Goal: Transaction & Acquisition: Book appointment/travel/reservation

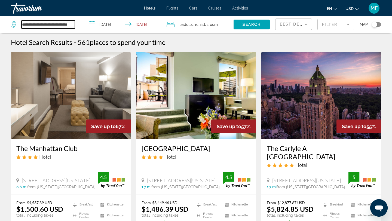
click at [53, 26] on input "**********" at bounding box center [48, 24] width 53 height 8
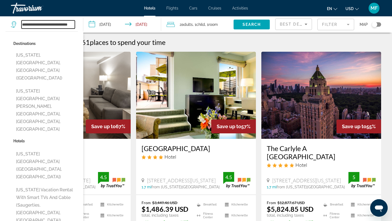
click at [53, 26] on input "**********" at bounding box center [48, 24] width 53 height 8
click at [52, 24] on input "****" at bounding box center [48, 24] width 53 height 8
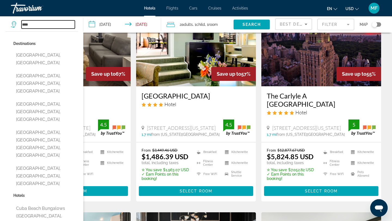
scroll to position [53, 0]
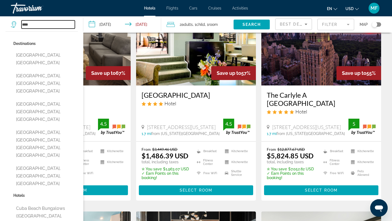
click at [38, 24] on input "****" at bounding box center [48, 24] width 53 height 8
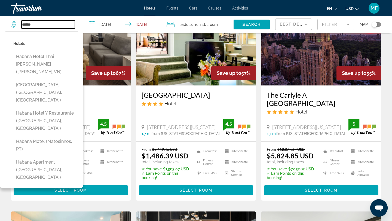
click at [43, 25] on input "******" at bounding box center [48, 24] width 53 height 8
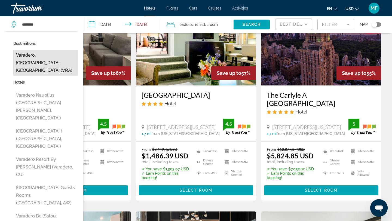
click at [36, 55] on button "Varadero, [GEOGRAPHIC_DATA], [GEOGRAPHIC_DATA] (VRA)" at bounding box center [45, 63] width 65 height 26
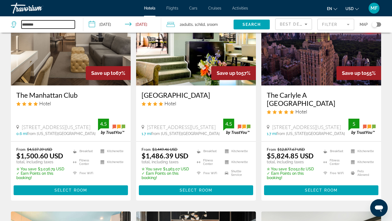
type input "**********"
click at [103, 25] on input "**********" at bounding box center [123, 25] width 80 height 18
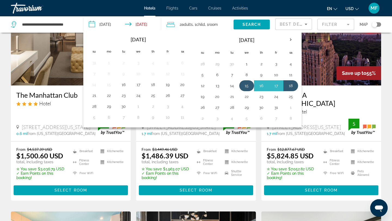
click at [244, 85] on button "15" at bounding box center [246, 86] width 9 height 8
click at [204, 97] on button "19" at bounding box center [202, 97] width 9 height 8
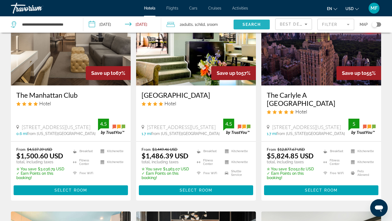
click at [254, 24] on span "Search" at bounding box center [252, 24] width 19 height 4
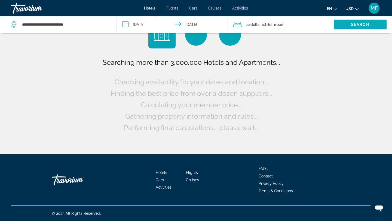
scroll to position [0, 0]
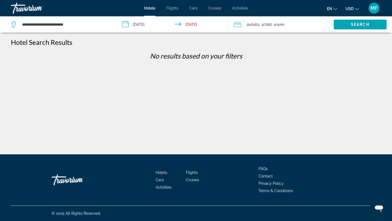
click at [148, 22] on input "**********" at bounding box center [174, 25] width 114 height 18
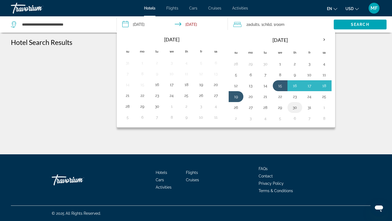
click at [296, 108] on button "30" at bounding box center [294, 108] width 9 height 8
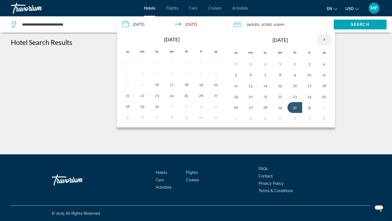
click at [324, 38] on th "Next month" at bounding box center [324, 40] width 15 height 12
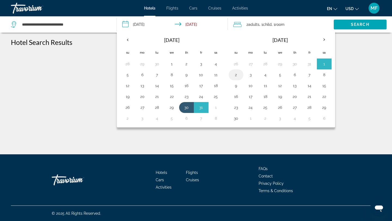
click at [238, 75] on button "2" at bounding box center [236, 75] width 9 height 8
type input "**********"
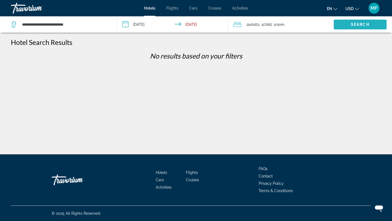
click at [338, 22] on span "Search widget" at bounding box center [360, 24] width 53 height 13
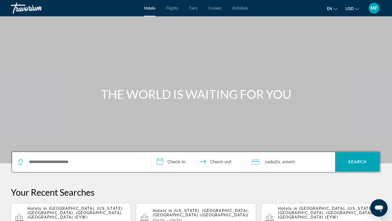
click at [212, 212] on span "[US_STATE], [GEOGRAPHIC_DATA], [GEOGRAPHIC_DATA] ([GEOGRAPHIC_DATA])" at bounding box center [201, 212] width 96 height 9
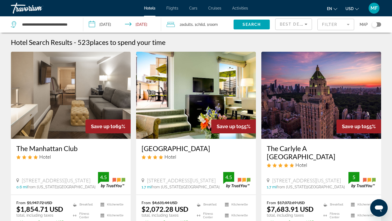
click at [305, 25] on icon "Sort by" at bounding box center [306, 24] width 7 height 7
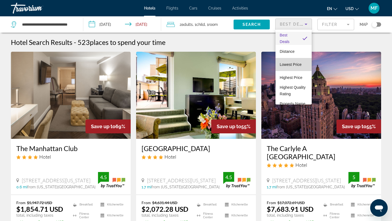
click at [293, 63] on span "Lowest Price" at bounding box center [291, 64] width 22 height 4
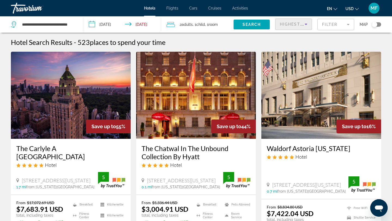
click at [307, 24] on icon "Sort by" at bounding box center [306, 24] width 7 height 7
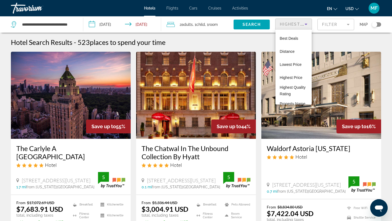
scroll to position [25, 0]
click at [293, 38] on span "Lowest Price" at bounding box center [291, 39] width 22 height 4
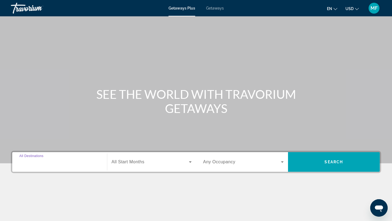
click at [38, 165] on input "Destination All Destinations" at bounding box center [59, 162] width 81 height 7
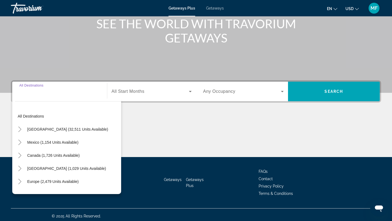
scroll to position [73, 0]
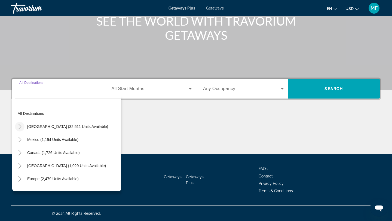
click at [19, 126] on icon "Toggle United States (32,511 units available)" at bounding box center [19, 126] width 5 height 5
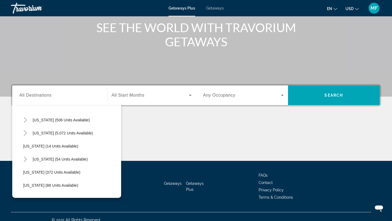
scroll to position [68, 0]
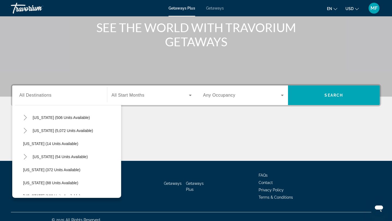
click at [63, 96] on input "Destination All Destinations" at bounding box center [59, 95] width 81 height 7
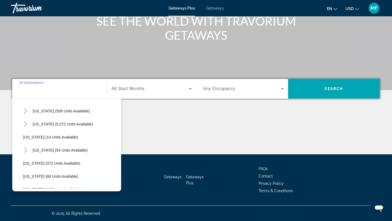
click at [49, 90] on input "Destination All Destinations" at bounding box center [59, 89] width 81 height 7
click at [23, 149] on icon "Toggle Hawaii (54 units available)" at bounding box center [25, 150] width 5 height 5
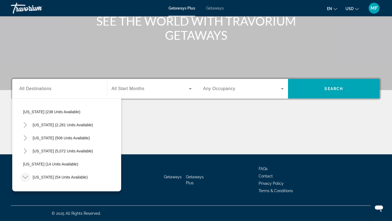
scroll to position [0, 0]
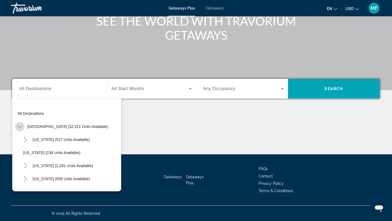
click at [20, 127] on icon "Toggle United States (32,511 units available)" at bounding box center [19, 126] width 5 height 3
click at [20, 127] on icon "Toggle United States (32,511 units available)" at bounding box center [19, 126] width 3 height 5
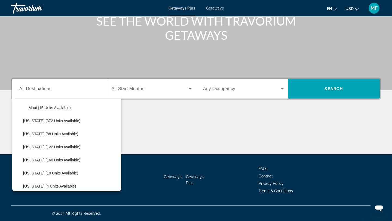
scroll to position [149, 0]
click at [42, 93] on div "Search widget" at bounding box center [59, 89] width 81 height 16
click at [153, 111] on div "Destination All Destinations All destinations United States (32,511 units avail…" at bounding box center [196, 116] width 392 height 77
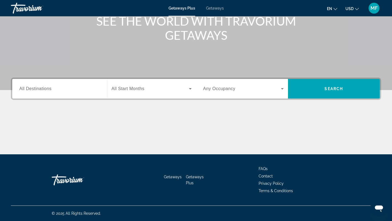
click at [86, 90] on input "Destination All Destinations" at bounding box center [59, 89] width 81 height 7
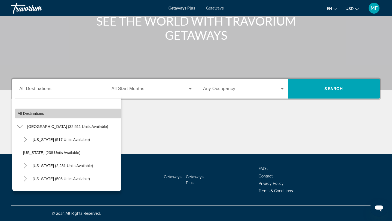
click at [29, 114] on span "All destinations" at bounding box center [31, 113] width 26 height 4
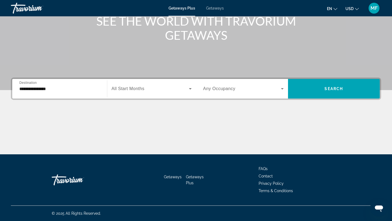
click at [72, 88] on input "**********" at bounding box center [59, 89] width 81 height 7
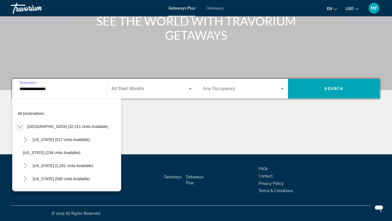
click at [22, 126] on icon "Toggle United States (32,511 units available)" at bounding box center [19, 126] width 5 height 5
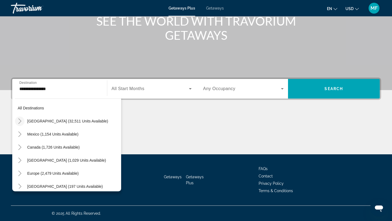
scroll to position [0, 0]
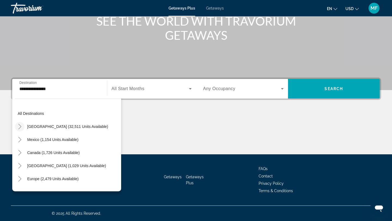
click at [21, 125] on icon "Toggle United States (32,511 units available)" at bounding box center [19, 126] width 5 height 5
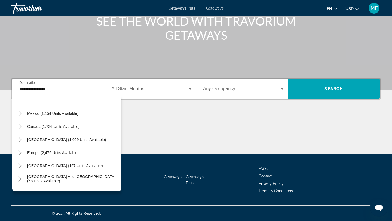
scroll to position [564, 0]
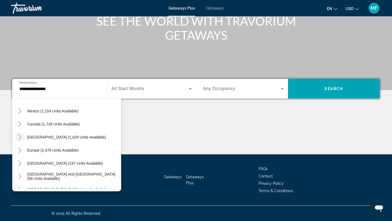
click at [18, 137] on icon "Toggle Caribbean & Atlantic Islands (1,029 units available)" at bounding box center [19, 136] width 5 height 5
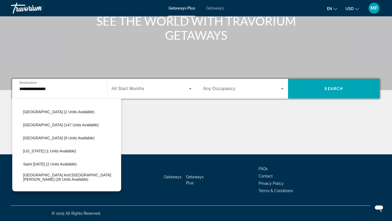
scroll to position [630, 0]
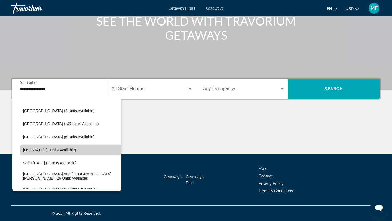
click at [35, 151] on span "Puerto Rico (1 units available)" at bounding box center [49, 150] width 53 height 4
type input "**********"
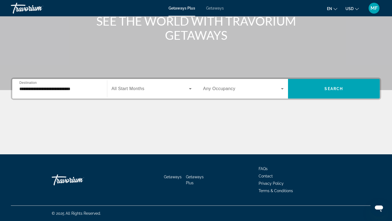
click at [140, 93] on div "Search widget" at bounding box center [152, 88] width 80 height 15
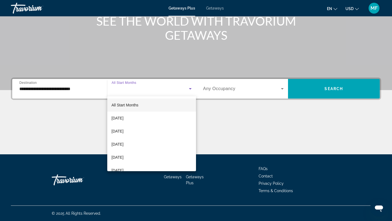
click at [224, 91] on div at bounding box center [196, 110] width 392 height 221
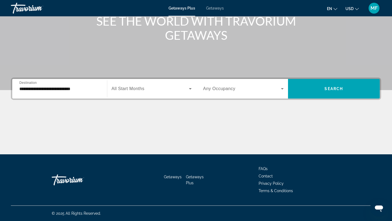
click at [251, 82] on div "Search widget" at bounding box center [243, 88] width 81 height 15
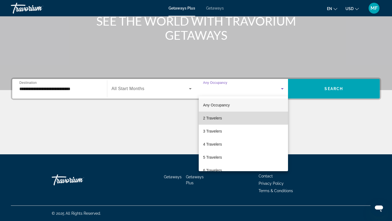
click at [214, 118] on span "2 Travelers" at bounding box center [212, 118] width 19 height 7
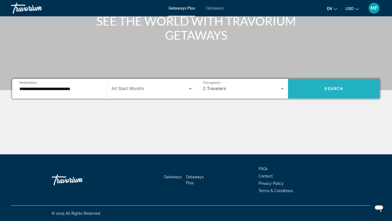
click at [324, 95] on span "Search widget" at bounding box center [334, 88] width 92 height 13
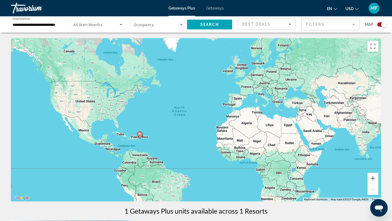
click at [382, 24] on div "Search widget" at bounding box center [383, 24] width 5 height 5
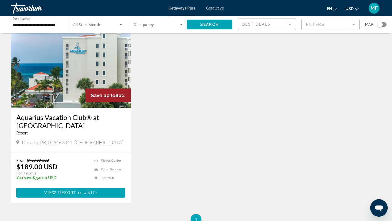
scroll to position [29, 0]
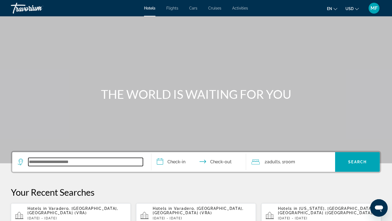
click at [82, 161] on input "Search widget" at bounding box center [85, 162] width 115 height 8
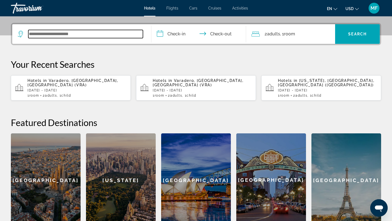
scroll to position [133, 0]
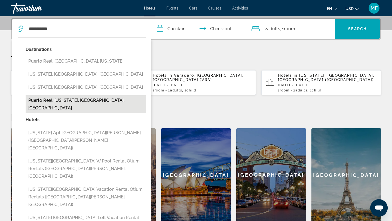
click at [76, 100] on button "Puerto Real, [US_STATE], [GEOGRAPHIC_DATA], [GEOGRAPHIC_DATA]" at bounding box center [86, 104] width 120 height 18
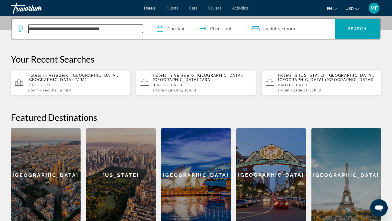
click at [77, 28] on input "**********" at bounding box center [85, 29] width 115 height 8
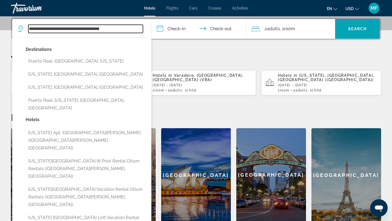
click at [77, 28] on input "**********" at bounding box center [85, 29] width 115 height 8
click at [120, 29] on input "**********" at bounding box center [85, 29] width 115 height 8
click at [120, 29] on div "**********" at bounding box center [82, 29] width 128 height 20
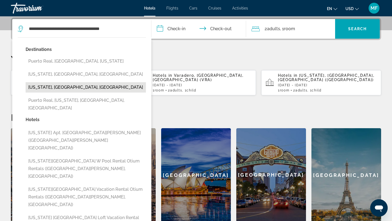
click at [120, 29] on div "**********" at bounding box center [82, 29] width 128 height 20
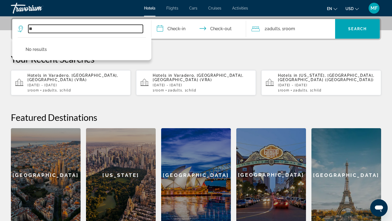
type input "*"
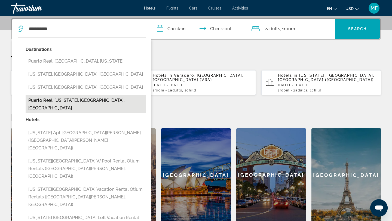
click at [89, 99] on button "Puerto Real, [US_STATE], [GEOGRAPHIC_DATA], [GEOGRAPHIC_DATA]" at bounding box center [86, 104] width 120 height 18
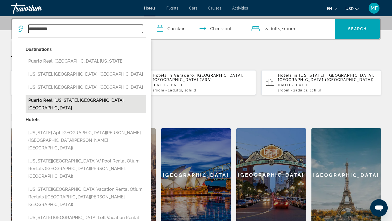
type input "**********"
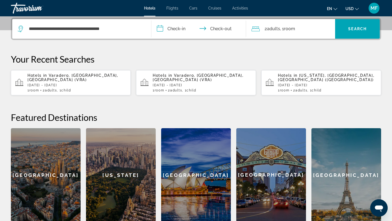
click at [185, 26] on input "**********" at bounding box center [199, 29] width 97 height 21
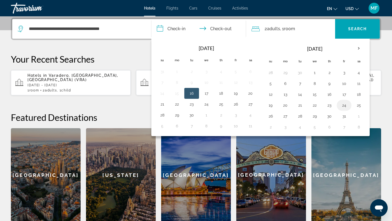
click at [345, 104] on button "24" at bounding box center [344, 106] width 9 height 8
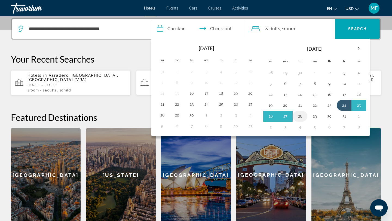
click at [303, 117] on button "28" at bounding box center [300, 116] width 9 height 8
type input "**********"
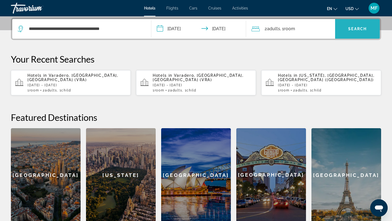
click at [348, 28] on span "Search" at bounding box center [357, 29] width 19 height 4
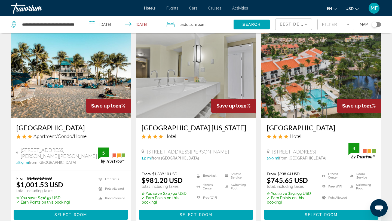
scroll to position [23, 0]
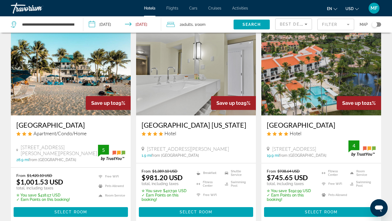
click at [308, 26] on icon "Sort by" at bounding box center [306, 24] width 7 height 7
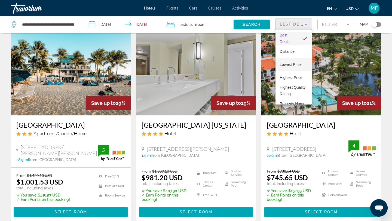
click at [298, 65] on span "Lowest Price" at bounding box center [291, 64] width 22 height 4
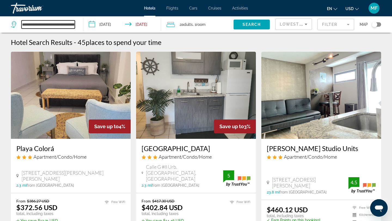
click at [55, 26] on input "**********" at bounding box center [48, 24] width 53 height 8
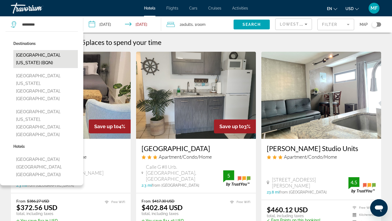
click at [51, 54] on button "Aguadilla, Puerto Rico (BQN)" at bounding box center [45, 59] width 65 height 18
type input "**********"
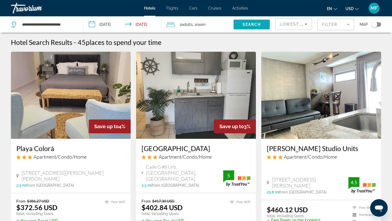
click at [241, 23] on span "Search widget" at bounding box center [252, 24] width 36 height 13
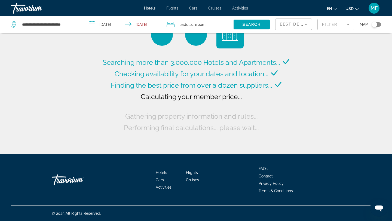
click at [308, 24] on icon "Sort by" at bounding box center [306, 24] width 7 height 7
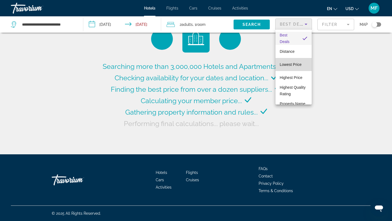
click at [293, 64] on span "Lowest Price" at bounding box center [291, 64] width 22 height 4
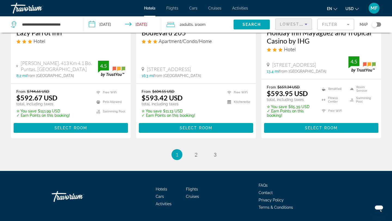
scroll to position [744, 0]
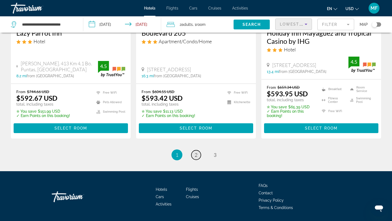
click at [195, 152] on span "2" at bounding box center [196, 155] width 3 height 6
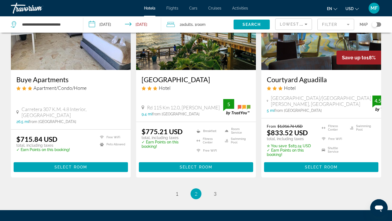
scroll to position [703, 0]
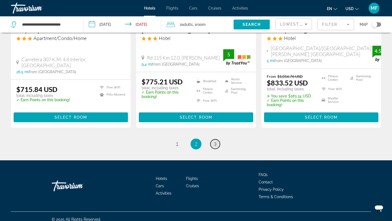
click at [214, 141] on span "3" at bounding box center [215, 144] width 3 height 6
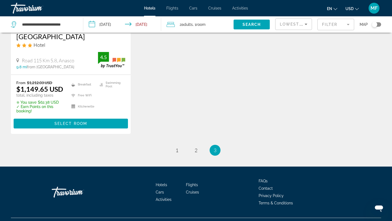
scroll to position [124, 0]
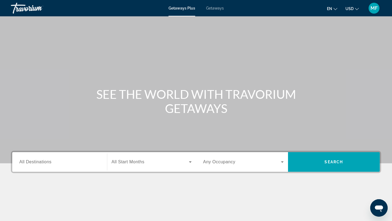
click at [42, 163] on span "All Destinations" at bounding box center [35, 162] width 32 height 5
click at [42, 163] on input "Destination All Destinations" at bounding box center [59, 162] width 81 height 7
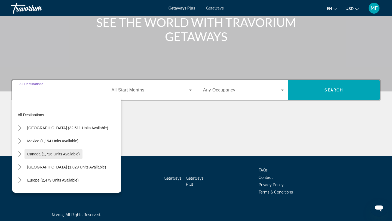
scroll to position [73, 0]
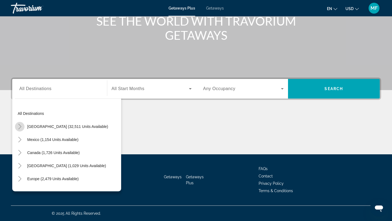
click at [18, 127] on icon "Toggle United States (32,511 units available)" at bounding box center [19, 126] width 5 height 5
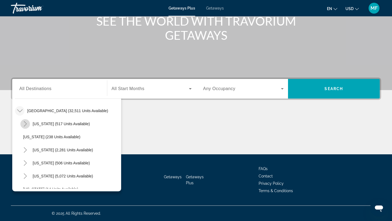
click at [27, 124] on icon "Toggle Arizona (517 units available)" at bounding box center [25, 123] width 5 height 5
click at [41, 163] on span "Sedona Area & Northern (152 units available)" at bounding box center [68, 163] width 78 height 4
type input "**********"
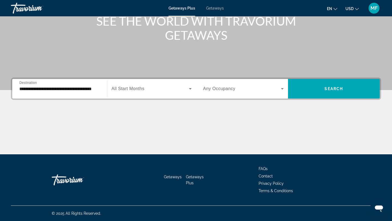
click at [144, 90] on span "All Start Months" at bounding box center [128, 88] width 33 height 5
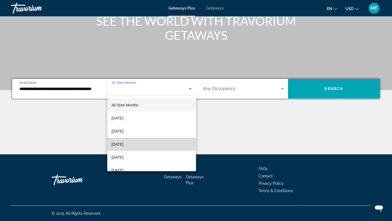
click at [124, 143] on span "November 2025" at bounding box center [118, 144] width 12 height 7
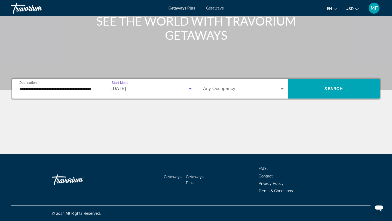
click at [235, 81] on div "Search widget" at bounding box center [243, 88] width 81 height 15
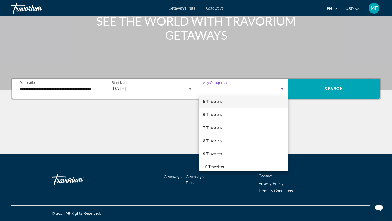
scroll to position [60, 0]
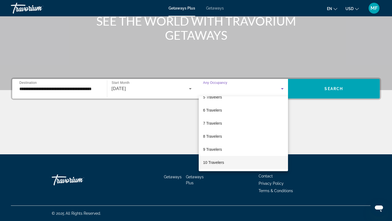
click at [214, 162] on span "10 Travelers" at bounding box center [213, 162] width 21 height 7
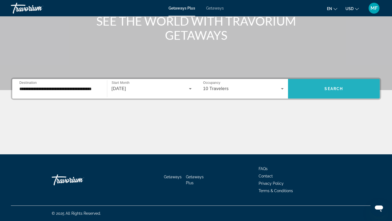
click at [346, 85] on span "Search widget" at bounding box center [334, 88] width 92 height 13
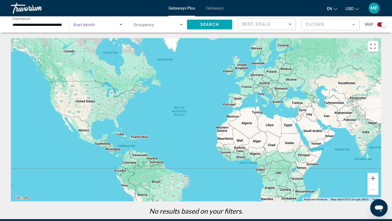
click at [101, 22] on span "Search widget" at bounding box center [96, 24] width 46 height 7
click at [98, 39] on span "All Start Months" at bounding box center [86, 41] width 27 height 4
click at [195, 24] on span "Search widget" at bounding box center [209, 24] width 45 height 13
click at [379, 25] on div "Search widget" at bounding box center [381, 24] width 9 height 4
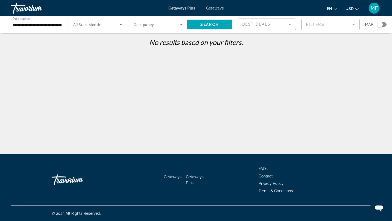
click at [50, 26] on input "**********" at bounding box center [37, 25] width 49 height 7
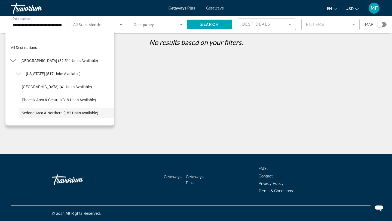
scroll to position [32, 0]
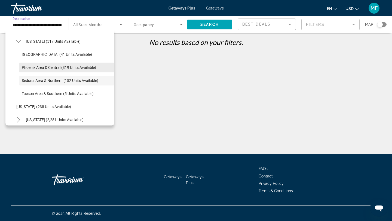
click at [47, 65] on span "Phoenix Area & Central (319 units available)" at bounding box center [59, 67] width 74 height 4
type input "**********"
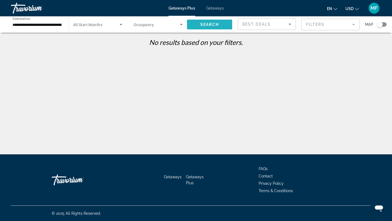
click at [207, 24] on span "Search" at bounding box center [209, 24] width 19 height 4
click at [102, 23] on span "All Start Months" at bounding box center [87, 25] width 29 height 4
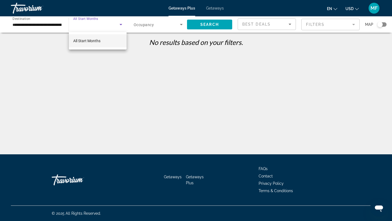
click at [96, 39] on span "All Start Months" at bounding box center [86, 41] width 27 height 4
click at [175, 26] on span "Search widget" at bounding box center [157, 24] width 46 height 7
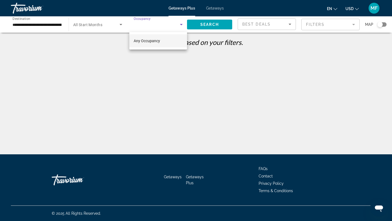
click at [161, 44] on mat-option "Any Occupancy" at bounding box center [158, 40] width 58 height 13
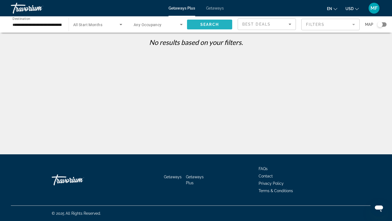
click at [203, 27] on span "Search widget" at bounding box center [209, 24] width 45 height 13
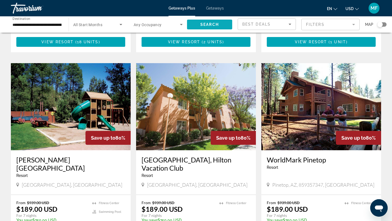
scroll to position [584, 0]
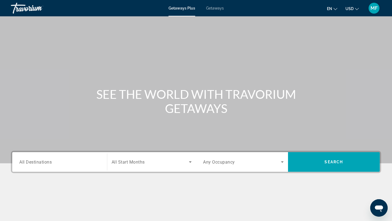
click at [50, 167] on div "Search widget" at bounding box center [59, 162] width 81 height 16
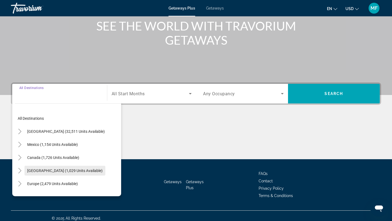
scroll to position [73, 0]
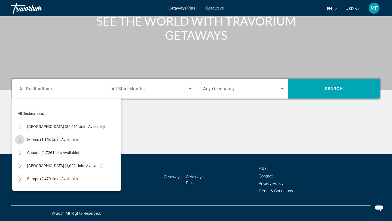
click at [19, 140] on icon "Toggle Mexico (1,154 units available)" at bounding box center [19, 139] width 5 height 5
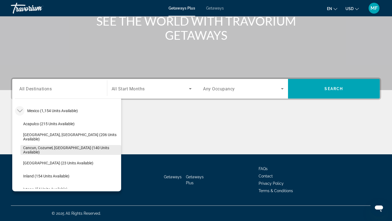
click at [28, 149] on span "Cancun, Cozumel, Riviera Maya (140 units available)" at bounding box center [70, 150] width 95 height 9
type input "**********"
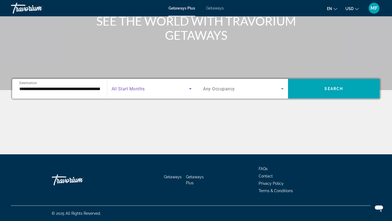
click at [148, 89] on span "Search widget" at bounding box center [151, 88] width 78 height 7
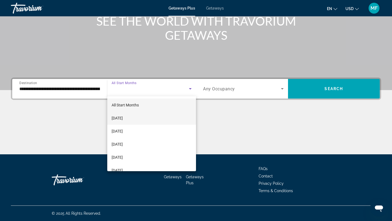
click at [137, 122] on mat-option "September 2025" at bounding box center [151, 118] width 89 height 13
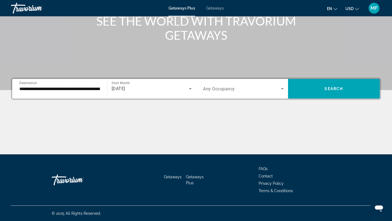
click at [253, 94] on div "Search widget" at bounding box center [243, 88] width 81 height 15
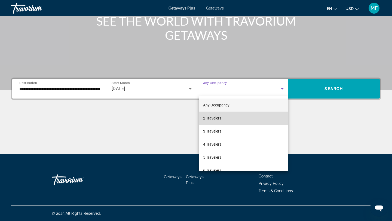
click at [225, 117] on mat-option "2 Travelers" at bounding box center [243, 118] width 89 height 13
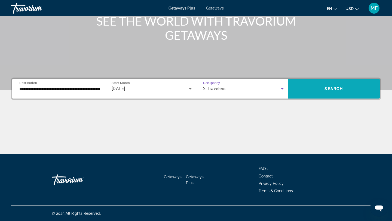
click at [308, 88] on span "Search widget" at bounding box center [334, 88] width 92 height 13
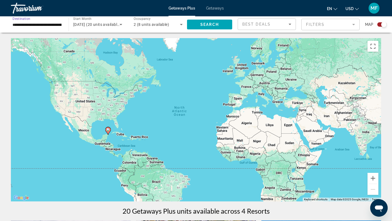
click at [38, 23] on input "**********" at bounding box center [37, 25] width 49 height 7
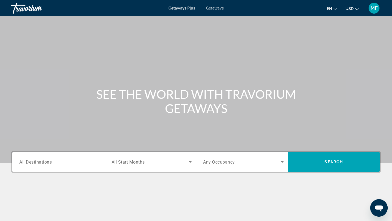
click at [44, 162] on span "All Destinations" at bounding box center [35, 161] width 32 height 5
click at [44, 162] on input "Destination All Destinations" at bounding box center [59, 162] width 81 height 7
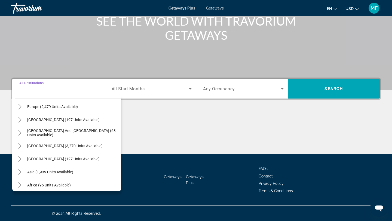
scroll to position [72, 0]
click at [16, 145] on mat-icon "Toggle South America (3,270 units available)" at bounding box center [20, 147] width 10 height 10
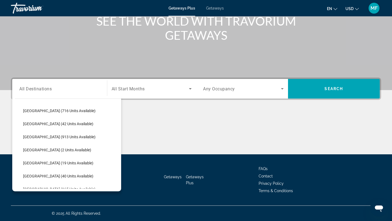
scroll to position [121, 0]
click at [30, 134] on span "Brazil (913 units available)" at bounding box center [59, 136] width 72 height 4
type input "**********"
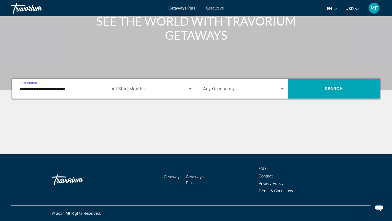
click at [127, 90] on span "All Start Months" at bounding box center [128, 88] width 33 height 5
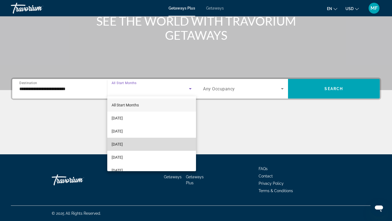
click at [123, 144] on span "November 2025" at bounding box center [117, 144] width 11 height 7
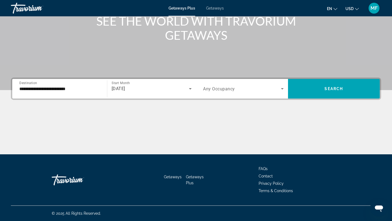
click at [230, 87] on span "Any Occupancy" at bounding box center [219, 88] width 32 height 5
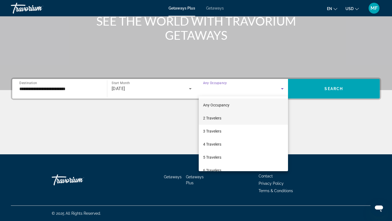
click at [219, 119] on span "2 Travelers" at bounding box center [212, 118] width 18 height 7
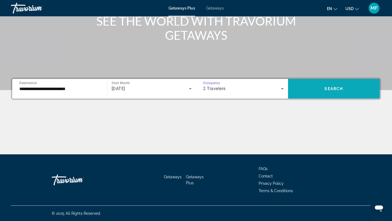
click at [303, 84] on span "Search widget" at bounding box center [334, 88] width 92 height 13
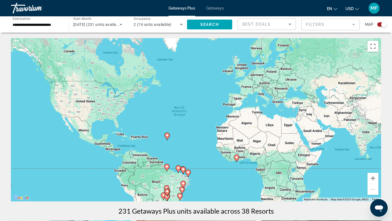
click at [380, 26] on div "Search widget" at bounding box center [381, 24] width 9 height 4
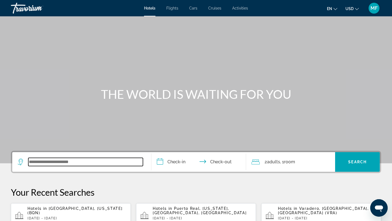
click at [86, 165] on input "Search widget" at bounding box center [85, 162] width 115 height 8
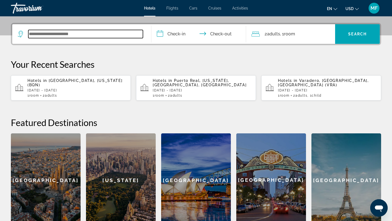
scroll to position [133, 0]
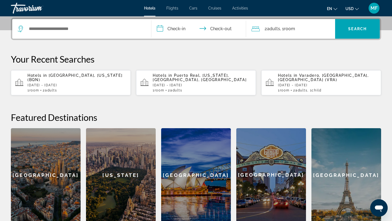
click at [105, 168] on div "[US_STATE]" at bounding box center [121, 175] width 70 height 94
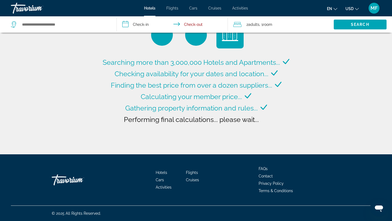
click at [138, 23] on input "**********" at bounding box center [174, 25] width 114 height 18
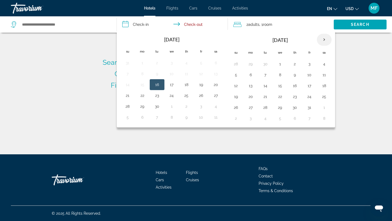
click at [325, 40] on th "Next month" at bounding box center [324, 40] width 15 height 12
type input "**********"
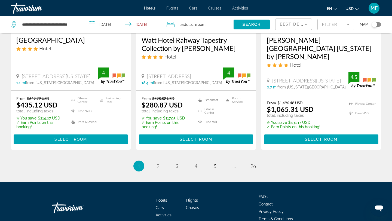
scroll to position [759, 0]
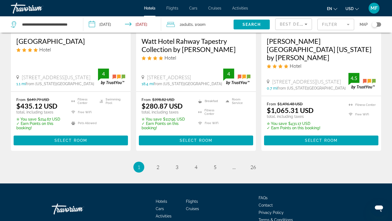
click at [306, 25] on icon "Sort by" at bounding box center [306, 24] width 3 height 1
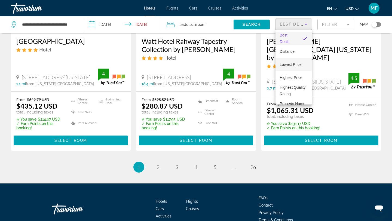
click at [290, 64] on span "Lowest Price" at bounding box center [291, 64] width 22 height 4
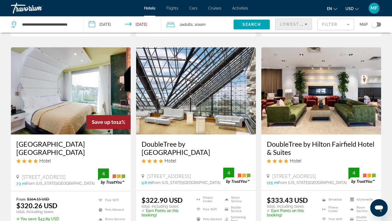
scroll to position [238, 0]
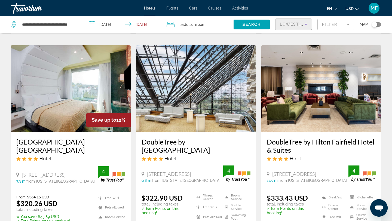
click at [114, 24] on input "**********" at bounding box center [123, 25] width 80 height 18
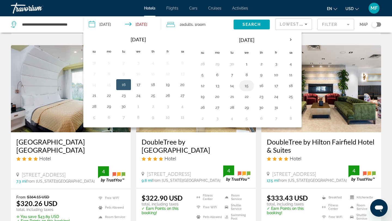
click at [249, 86] on button "15" at bounding box center [246, 86] width 9 height 8
click at [184, 96] on button "27" at bounding box center [182, 96] width 9 height 8
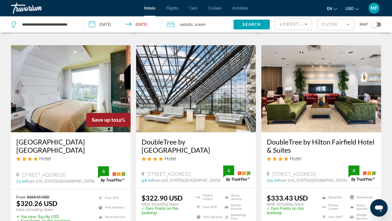
click at [114, 25] on input "**********" at bounding box center [123, 25] width 80 height 18
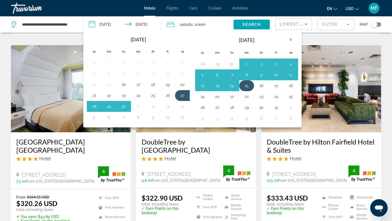
click at [248, 86] on button "15" at bounding box center [246, 86] width 9 height 8
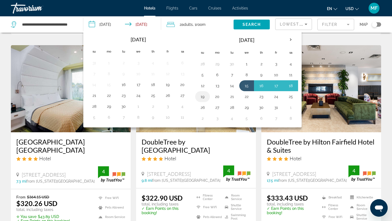
click at [203, 99] on button "19" at bounding box center [202, 97] width 9 height 8
type input "**********"
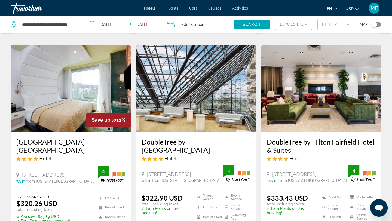
click at [217, 23] on div "2 Adult Adults , 1 Room rooms" at bounding box center [200, 25] width 67 height 8
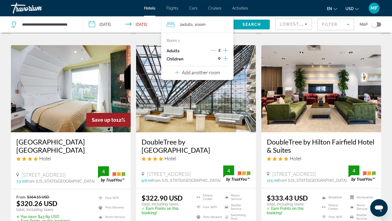
click at [226, 59] on icon "Increment children" at bounding box center [225, 58] width 5 height 5
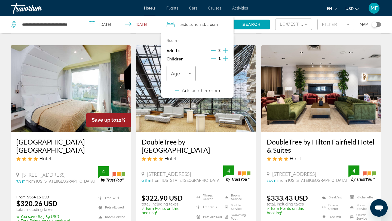
click at [190, 74] on icon "Travelers: 2 adults, 1 child" at bounding box center [189, 73] width 7 height 7
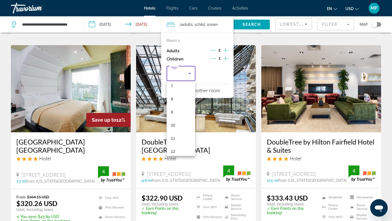
scroll to position [104, 0]
click at [173, 142] on span "12" at bounding box center [173, 143] width 4 height 7
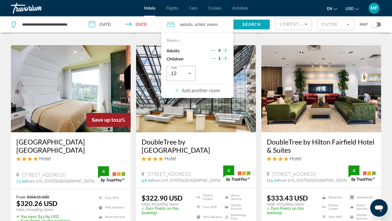
click at [255, 23] on span "Search" at bounding box center [252, 24] width 19 height 4
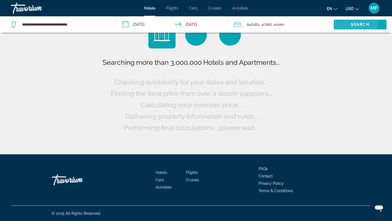
scroll to position [0, 0]
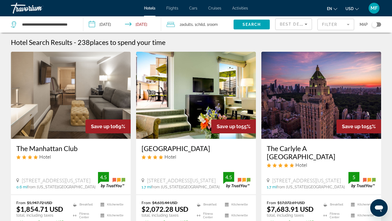
click at [307, 24] on icon "Sort by" at bounding box center [306, 24] width 7 height 7
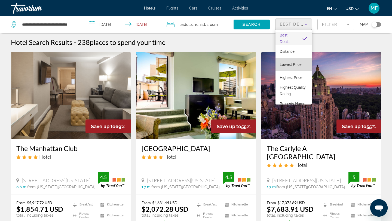
click at [290, 63] on span "Lowest Price" at bounding box center [291, 64] width 22 height 4
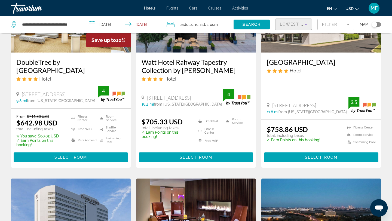
scroll to position [84, 0]
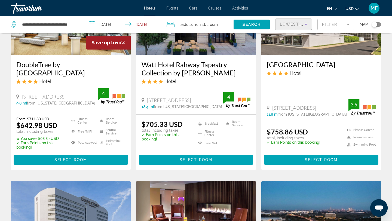
click at [151, 24] on input "**********" at bounding box center [123, 25] width 80 height 18
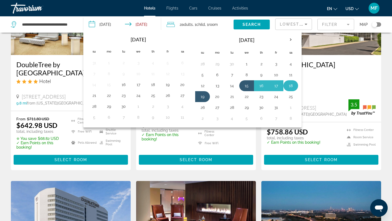
click at [293, 87] on button "18" at bounding box center [290, 86] width 9 height 8
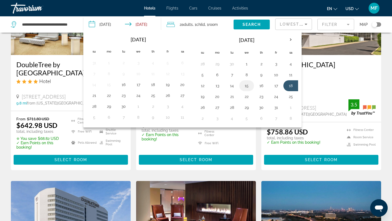
click at [244, 86] on button "15" at bounding box center [246, 86] width 9 height 8
type input "**********"
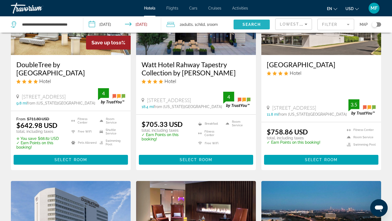
click at [247, 23] on span "Search" at bounding box center [252, 24] width 19 height 4
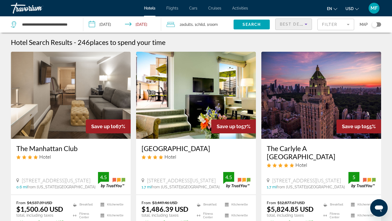
click at [303, 24] on icon "Sort by" at bounding box center [306, 24] width 7 height 7
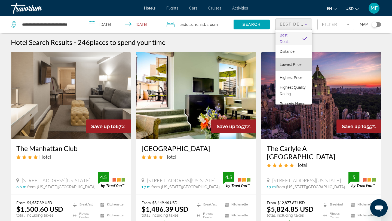
click at [298, 67] on span "Lowest Price" at bounding box center [291, 64] width 22 height 7
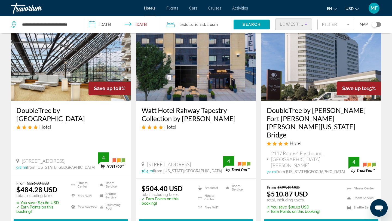
scroll to position [40, 0]
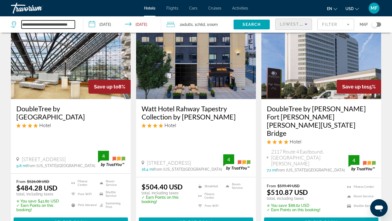
click at [71, 23] on input "**********" at bounding box center [48, 24] width 53 height 8
click at [376, 24] on div "Toggle map" at bounding box center [374, 24] width 5 height 5
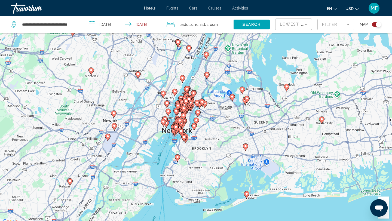
scroll to position [28, 0]
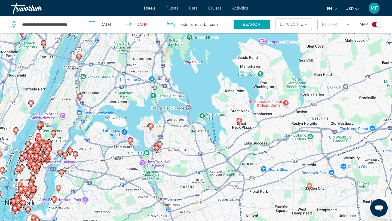
click at [59, 152] on image "Main content" at bounding box center [60, 152] width 3 height 3
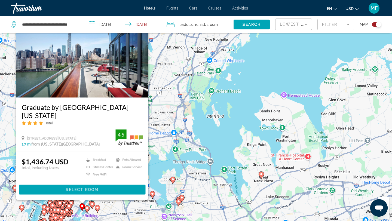
click at [88, 209] on image "Main content" at bounding box center [86, 208] width 3 height 3
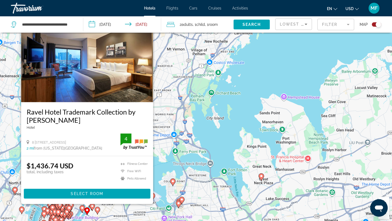
click at [93, 206] on image "Main content" at bounding box center [92, 205] width 3 height 3
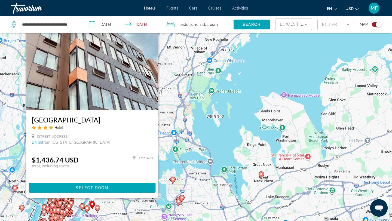
click at [99, 207] on icon "Main content" at bounding box center [97, 208] width 5 height 7
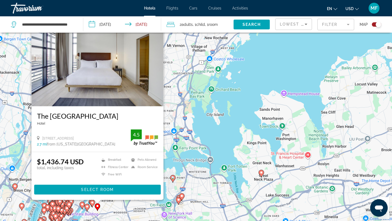
click at [214, 177] on div "To activate drag with keyboard, press Alt + Enter. Once in keyboard drag state,…" at bounding box center [196, 115] width 392 height 221
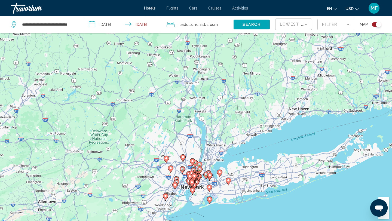
click at [193, 175] on image "Main content" at bounding box center [194, 175] width 3 height 3
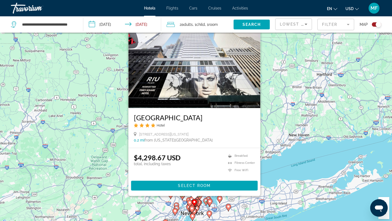
click at [200, 206] on gmp-advanced-marker "Main content" at bounding box center [198, 203] width 5 height 8
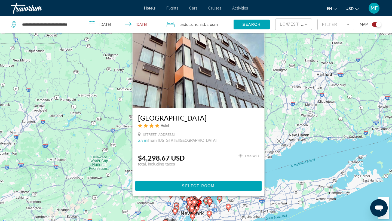
click at [189, 209] on gmp-advanced-marker "Main content" at bounding box center [191, 210] width 5 height 8
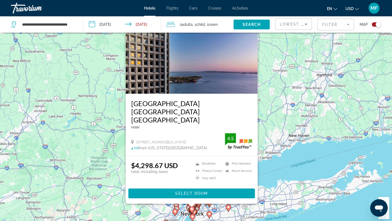
click at [259, 146] on div "To activate drag with keyboard, press Alt + Enter. Once in keyboard drag state,…" at bounding box center [196, 115] width 392 height 221
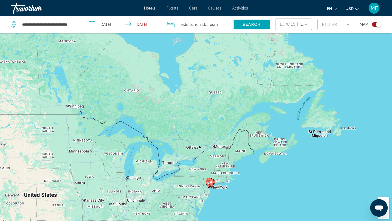
click at [212, 186] on gmp-advanced-marker "Main content" at bounding box center [210, 183] width 5 height 8
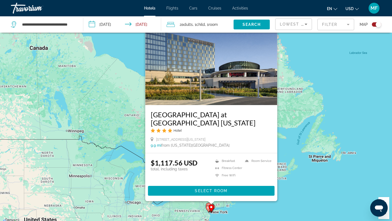
click at [220, 206] on div "To activate drag with keyboard, press Alt + Enter. Once in keyboard drag state,…" at bounding box center [196, 115] width 392 height 221
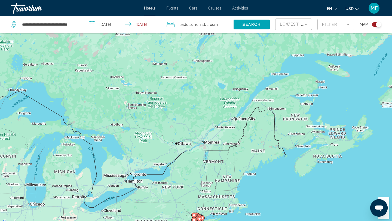
click at [387, 216] on button "Zoom out" at bounding box center [383, 213] width 11 height 11
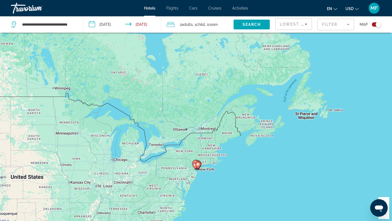
click at [388, 200] on button "Zoom in" at bounding box center [383, 202] width 11 height 11
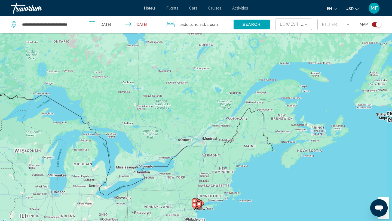
click at [388, 200] on button "Zoom in" at bounding box center [383, 202] width 11 height 11
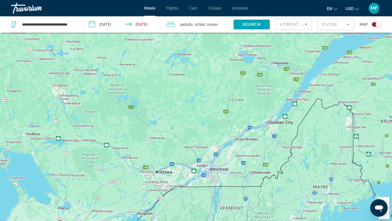
click at [256, 200] on div "Main content" at bounding box center [196, 115] width 392 height 221
click at [385, 215] on button "Zoom out" at bounding box center [383, 213] width 11 height 11
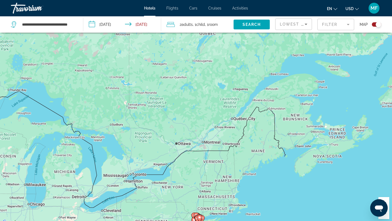
click at [201, 214] on gmp-advanced-marker "Main content" at bounding box center [199, 218] width 5 height 8
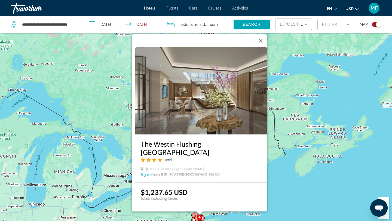
scroll to position [30, 0]
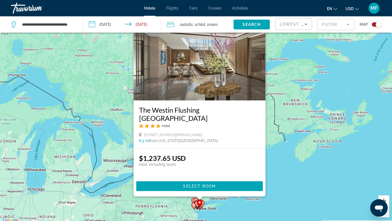
click at [388, 201] on button "Zoom in" at bounding box center [383, 200] width 11 height 11
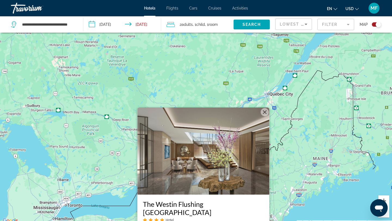
click at [388, 201] on button "Zoom in" at bounding box center [383, 200] width 11 height 11
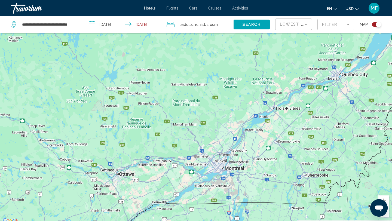
click at [388, 201] on button "Zoom in" at bounding box center [383, 200] width 11 height 11
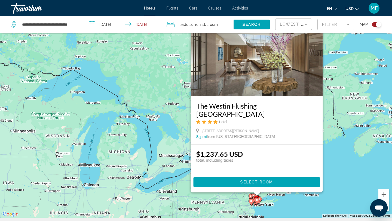
scroll to position [38, 0]
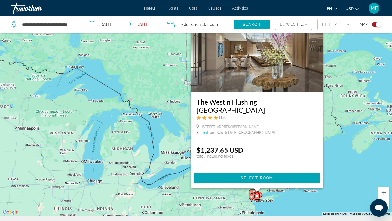
click at [256, 200] on gmp-advanced-marker "Main content" at bounding box center [256, 197] width 5 height 8
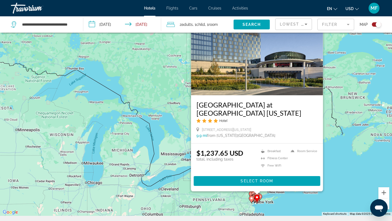
click at [373, 23] on div "Toggle map" at bounding box center [376, 24] width 9 height 4
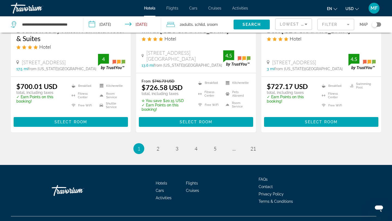
click at [309, 24] on div "Lowest Price" at bounding box center [293, 24] width 36 height 11
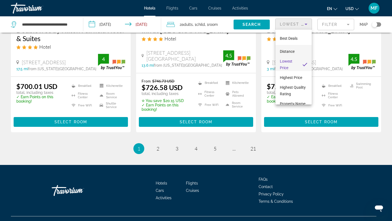
click at [291, 50] on span "Distance" at bounding box center [287, 51] width 15 height 4
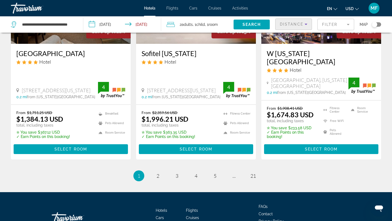
scroll to position [734, 0]
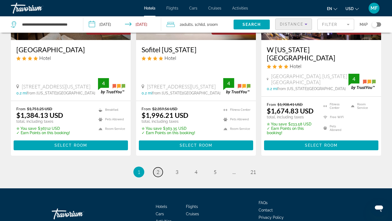
click at [157, 169] on span "2" at bounding box center [158, 172] width 3 height 6
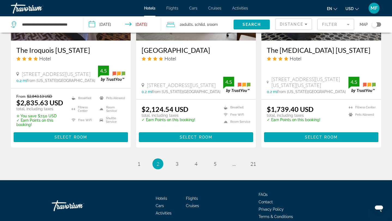
scroll to position [735, 0]
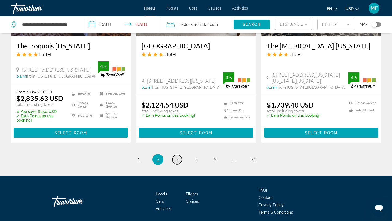
click at [179, 159] on link "page 3" at bounding box center [177, 160] width 10 height 10
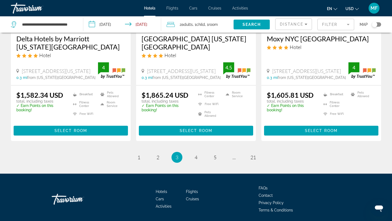
scroll to position [750, 0]
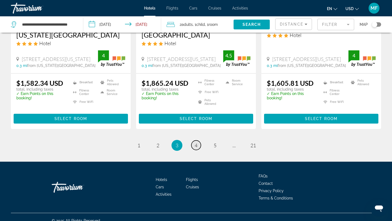
click at [197, 142] on span "4" at bounding box center [196, 145] width 3 height 6
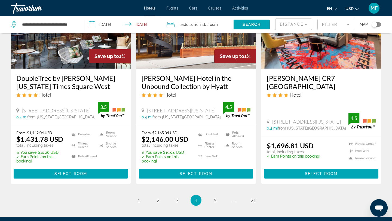
scroll to position [714, 0]
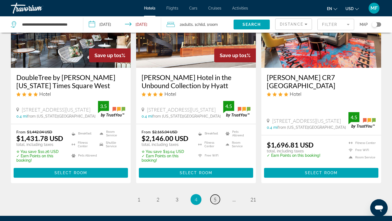
click at [214, 197] on span "5" at bounding box center [215, 200] width 3 height 6
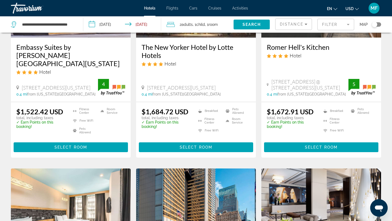
scroll to position [312, 0]
